Goal: Task Accomplishment & Management: Manage account settings

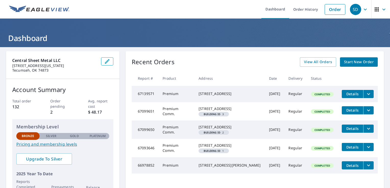
click at [296, 11] on link "Order History" at bounding box center [305, 9] width 33 height 19
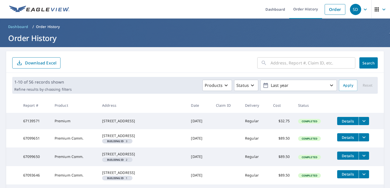
click at [294, 64] on input "text" at bounding box center [313, 63] width 85 height 14
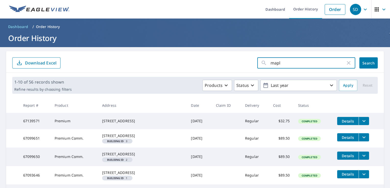
type input "maple"
click button "Search" at bounding box center [369, 62] width 18 height 11
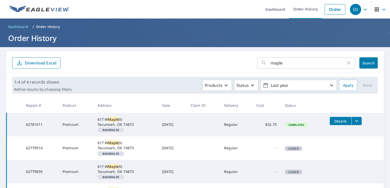
click at [360, 122] on button "filesDropdownBtn-62781011" at bounding box center [356, 121] width 10 height 8
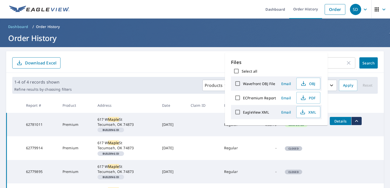
click at [313, 100] on span "PDF" at bounding box center [308, 98] width 16 height 6
